Goal: Task Accomplishment & Management: Manage account settings

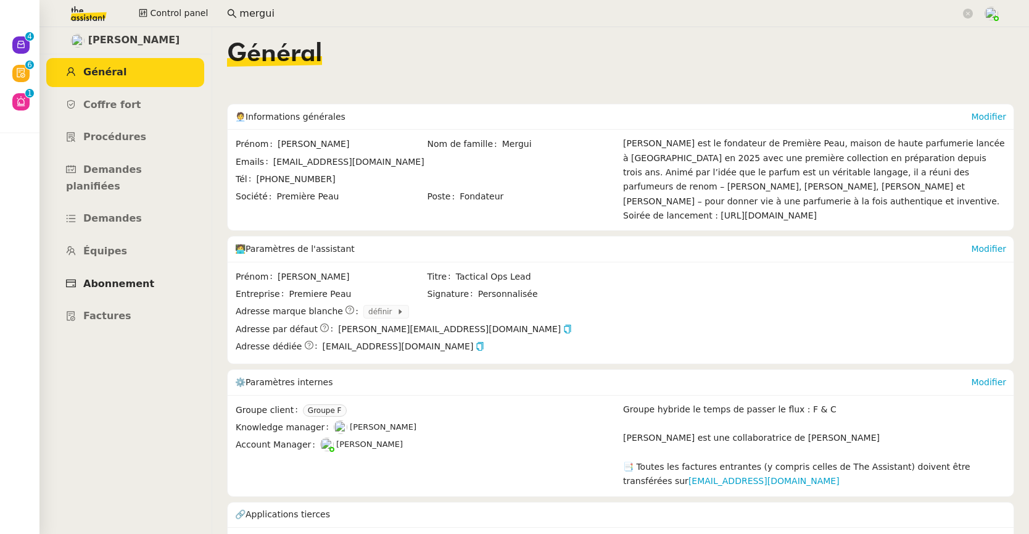
click at [109, 278] on span "Abonnement" at bounding box center [118, 284] width 71 height 12
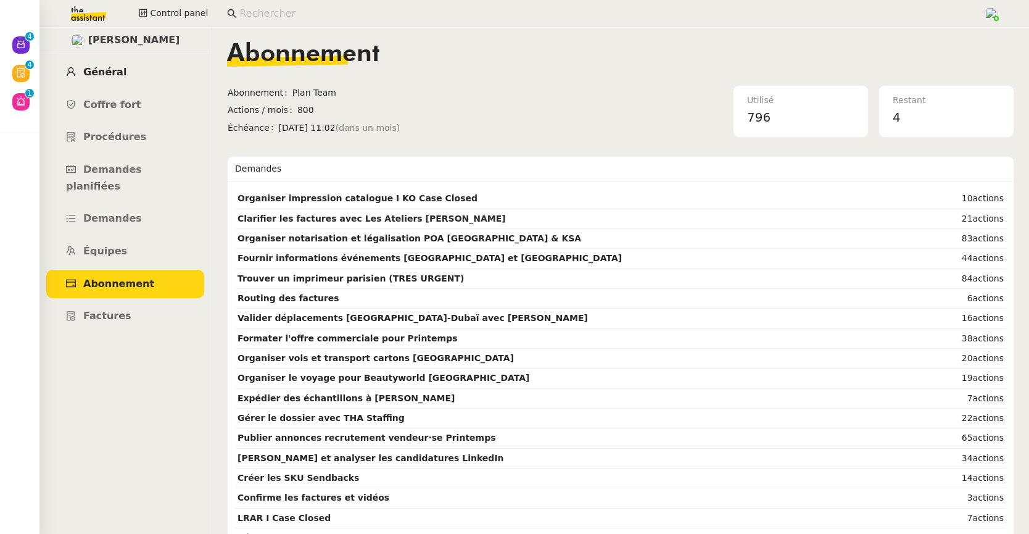
click at [114, 69] on span "Général" at bounding box center [104, 72] width 43 height 12
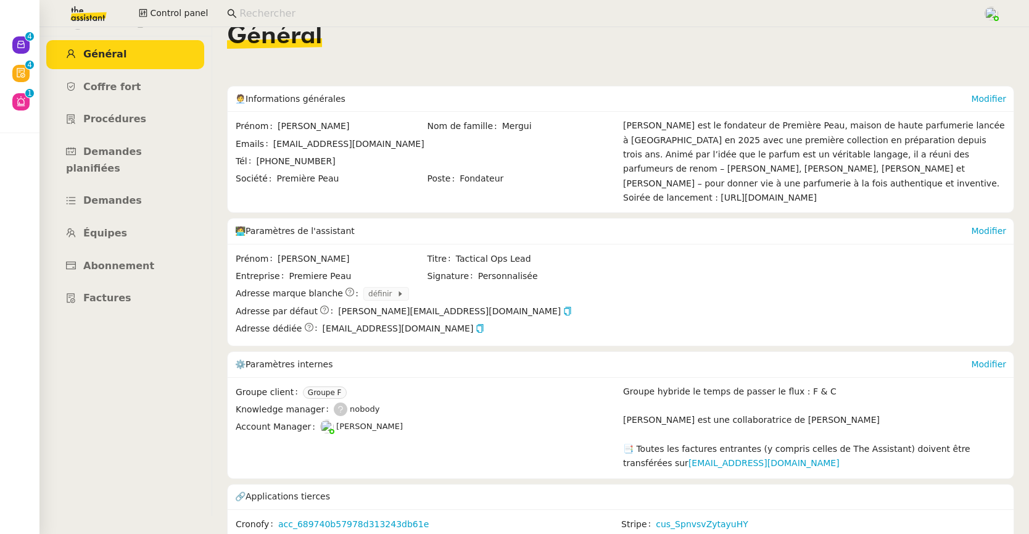
scroll to position [48, 0]
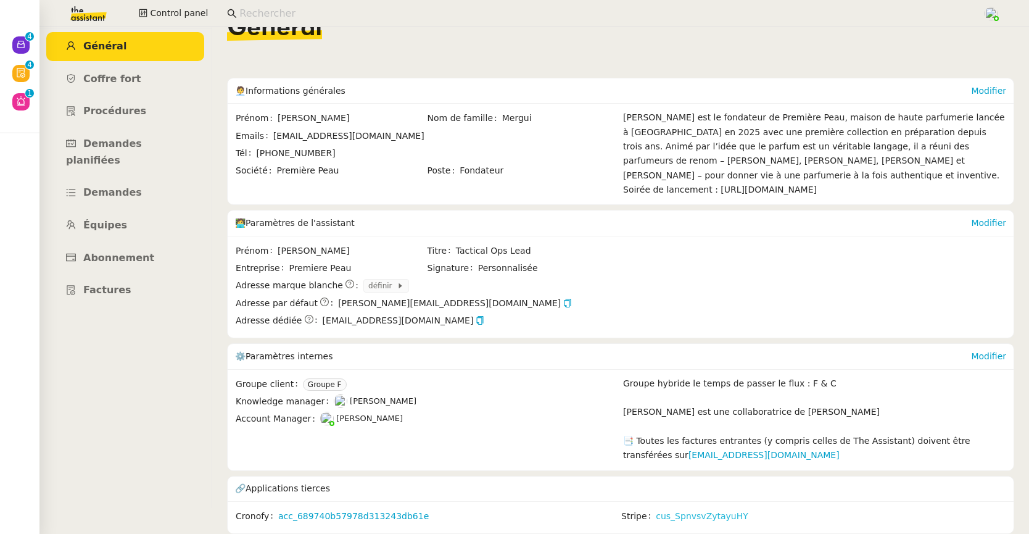
click at [689, 511] on link "cus_SpnvsvZytayuHY" at bounding box center [702, 516] width 93 height 14
click at [121, 252] on span "Abonnement" at bounding box center [118, 258] width 71 height 12
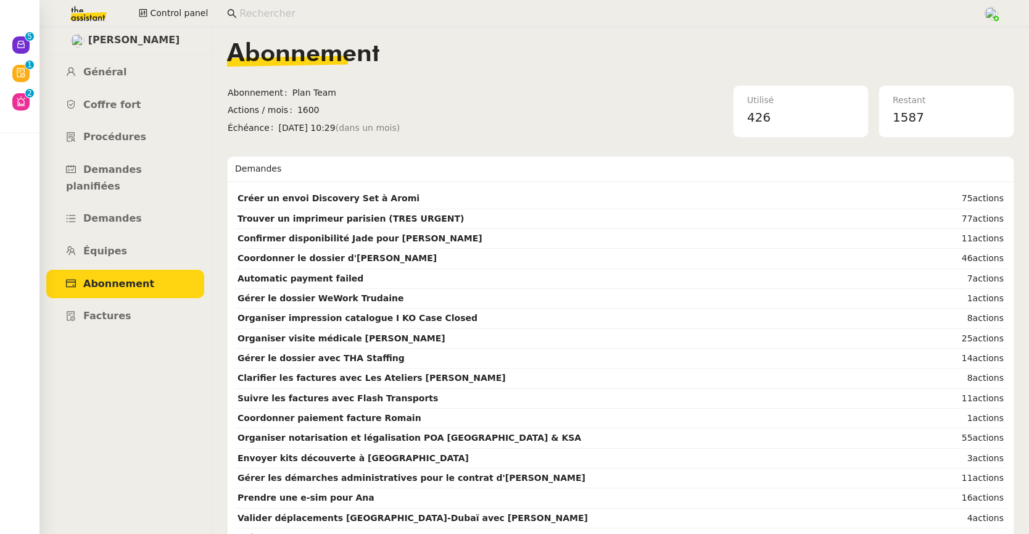
click at [329, 10] on input at bounding box center [604, 14] width 731 height 17
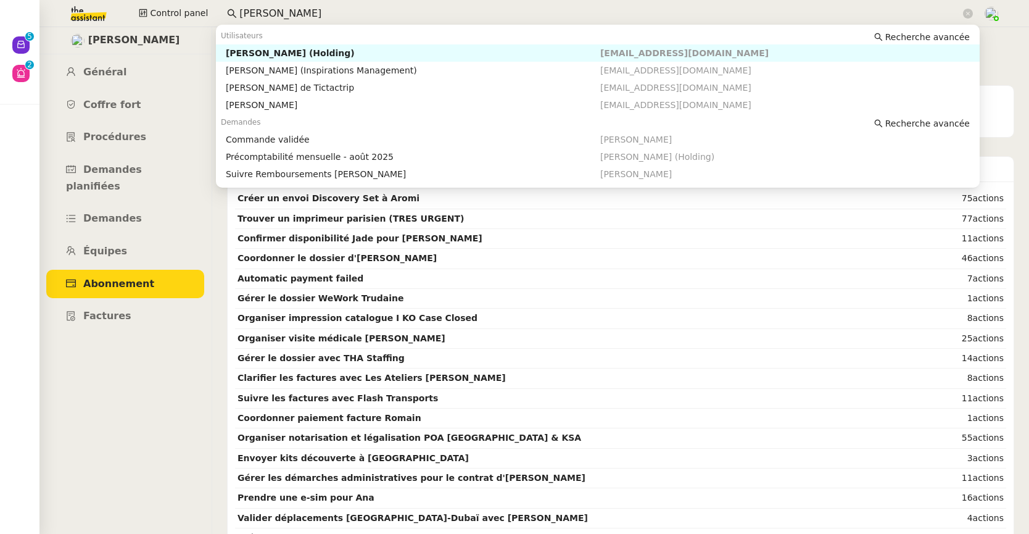
click at [346, 49] on div "Julien TIGREAT (Holding)" at bounding box center [413, 53] width 374 height 11
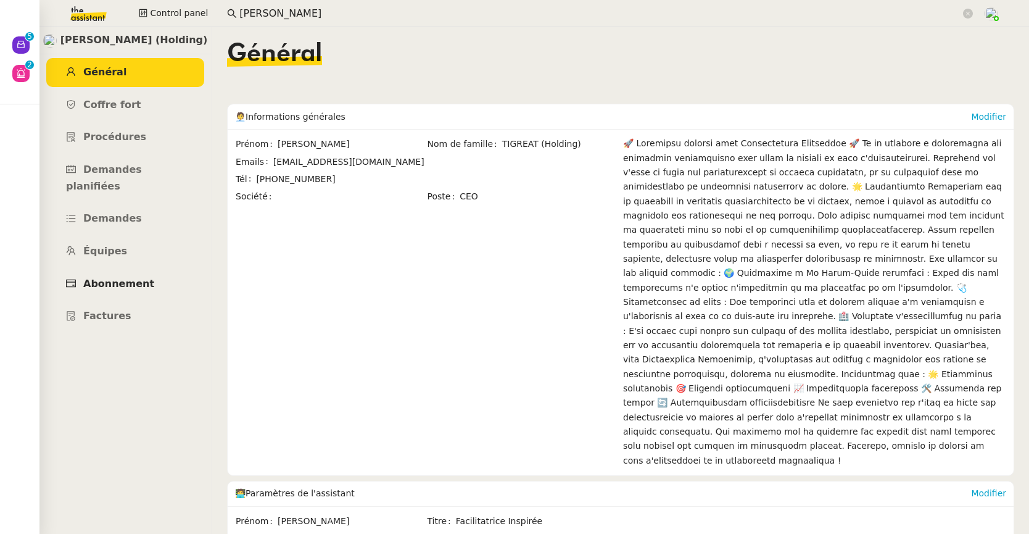
click at [135, 278] on span "Abonnement" at bounding box center [118, 284] width 71 height 12
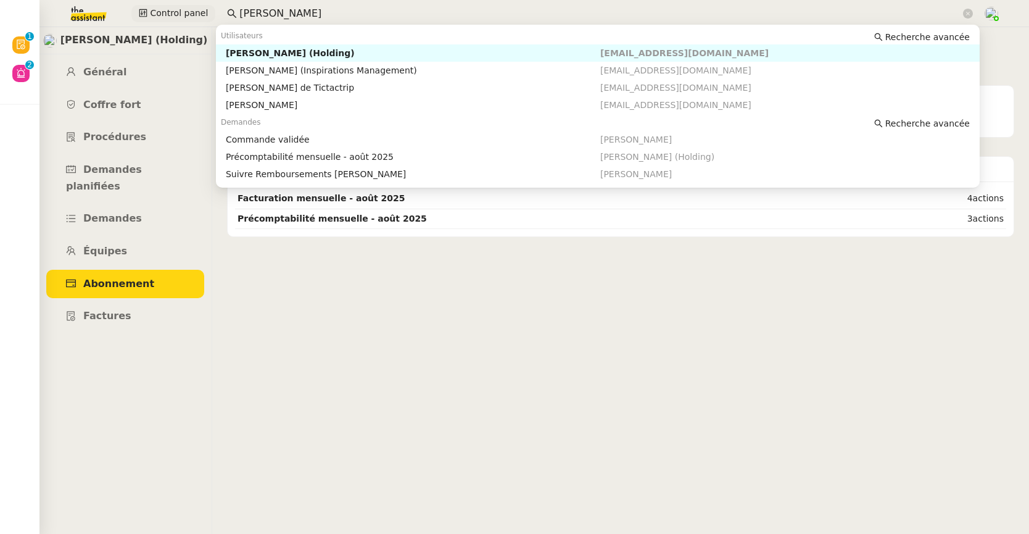
drag, startPoint x: 276, startPoint y: 20, endPoint x: 202, endPoint y: 19, distance: 74.7
click at [202, 19] on div "Control panel julien ti" at bounding box center [514, 13] width 967 height 27
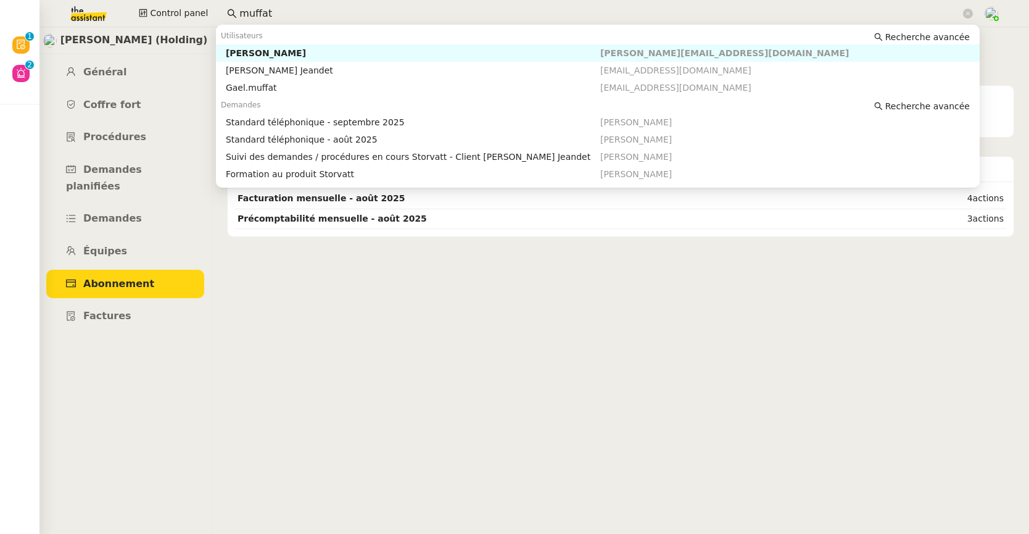
click at [233, 50] on div "Franck MUFFAT-JEANDET" at bounding box center [413, 53] width 374 height 11
type input "muffat"
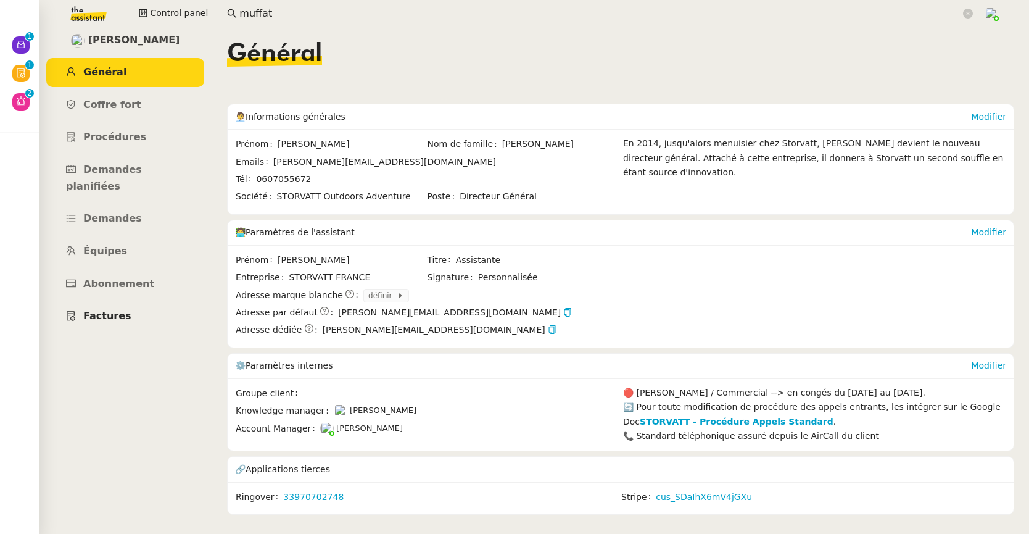
click at [123, 310] on span "Factures" at bounding box center [107, 316] width 48 height 12
